Goal: Task Accomplishment & Management: Manage account settings

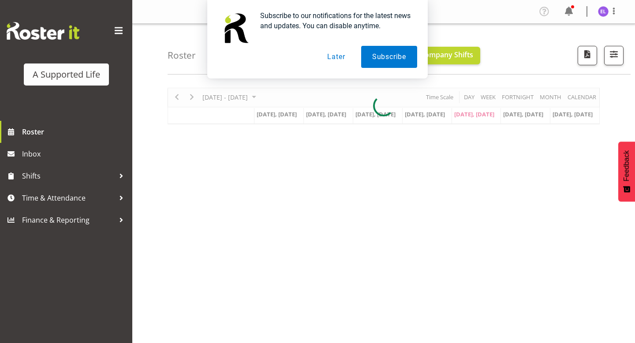
click at [336, 52] on button "Later" at bounding box center [336, 57] width 40 height 22
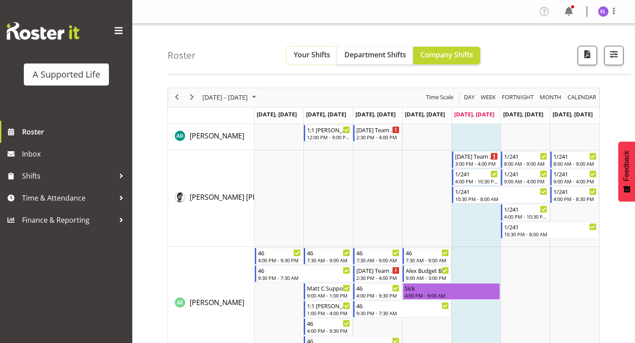
click at [316, 57] on span "Your Shifts" at bounding box center [312, 55] width 37 height 10
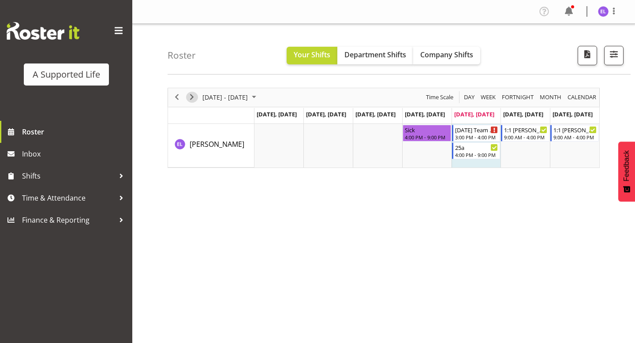
click at [188, 97] on span "Next" at bounding box center [192, 97] width 11 height 11
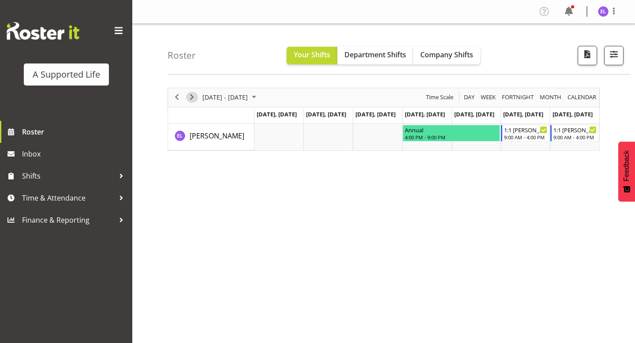
click at [195, 95] on span "Next" at bounding box center [192, 97] width 11 height 11
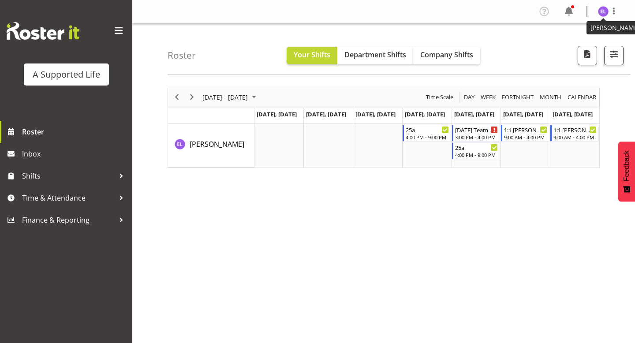
click at [602, 15] on img at bounding box center [603, 11] width 11 height 11
click at [579, 47] on link "Log Out" at bounding box center [577, 46] width 85 height 16
